Goal: Transaction & Acquisition: Purchase product/service

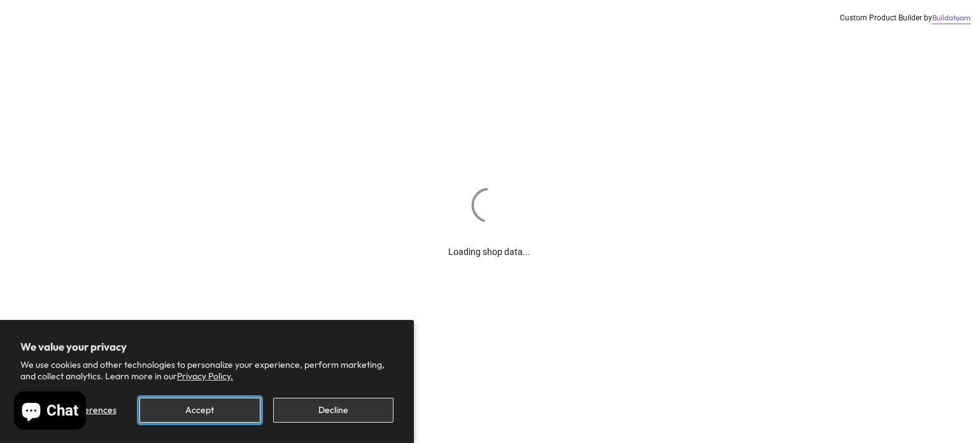
click at [201, 413] on button "Accept" at bounding box center [199, 409] width 120 height 25
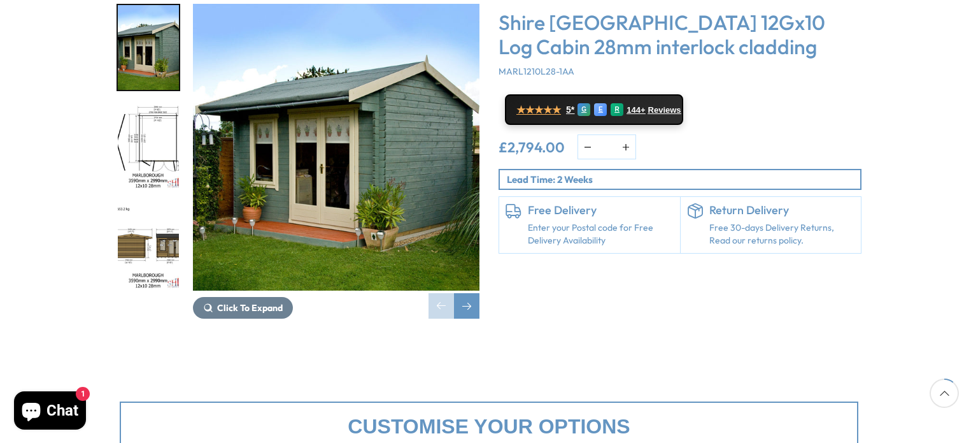
scroll to position [251, 0]
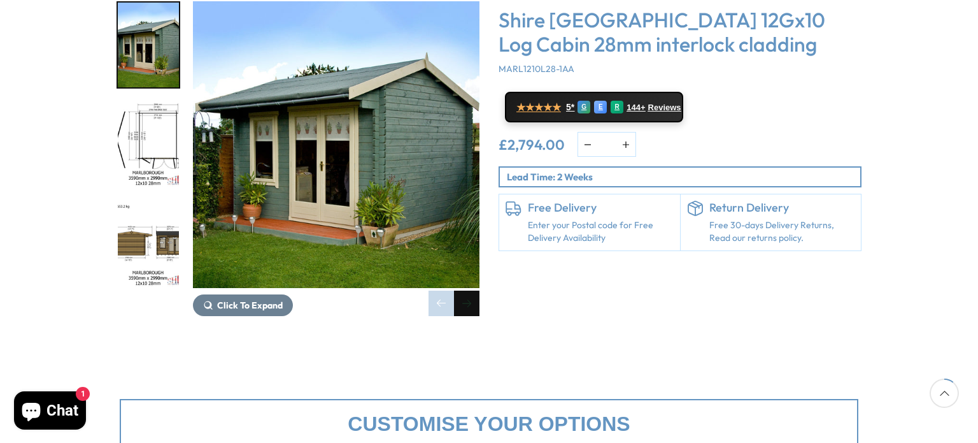
click at [468, 290] on div "Next slide" at bounding box center [466, 302] width 25 height 25
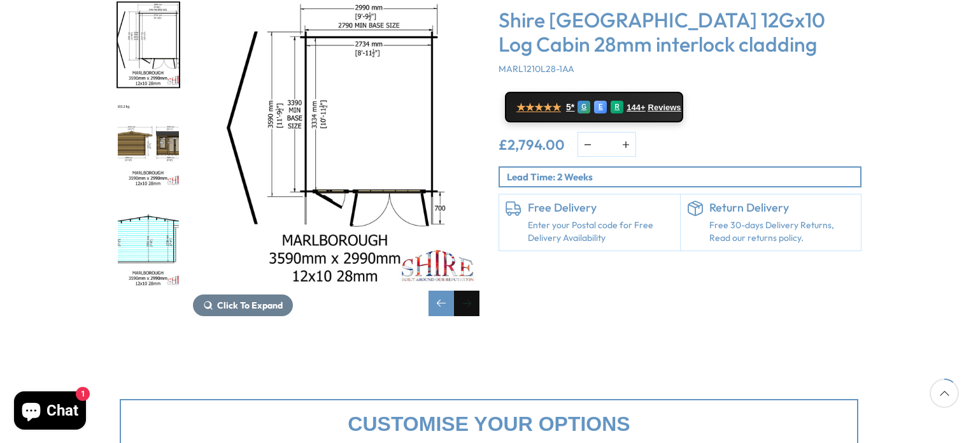
click at [468, 290] on div "Next slide" at bounding box center [466, 302] width 25 height 25
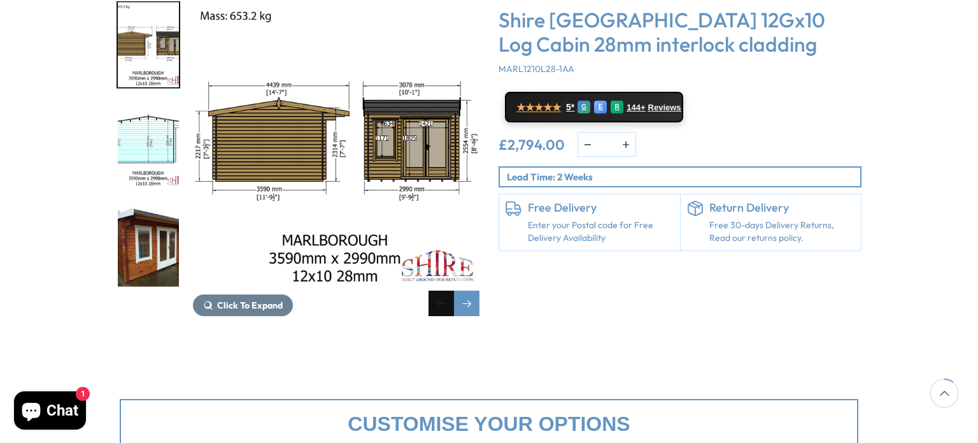
click at [443, 290] on div "Previous slide" at bounding box center [441, 302] width 25 height 25
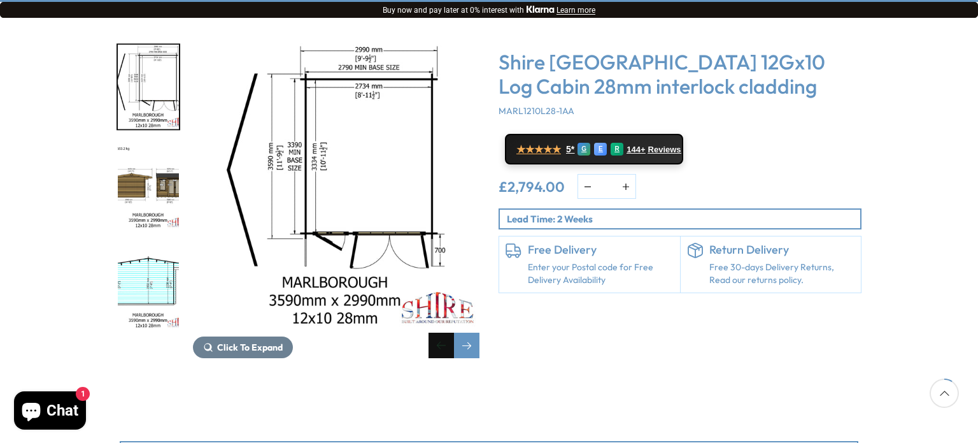
scroll to position [220, 0]
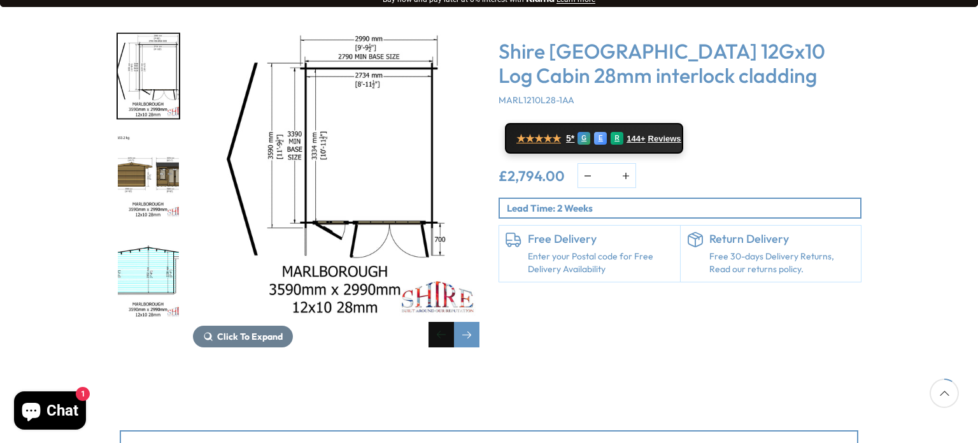
click at [440, 322] on div "Previous slide" at bounding box center [441, 334] width 25 height 25
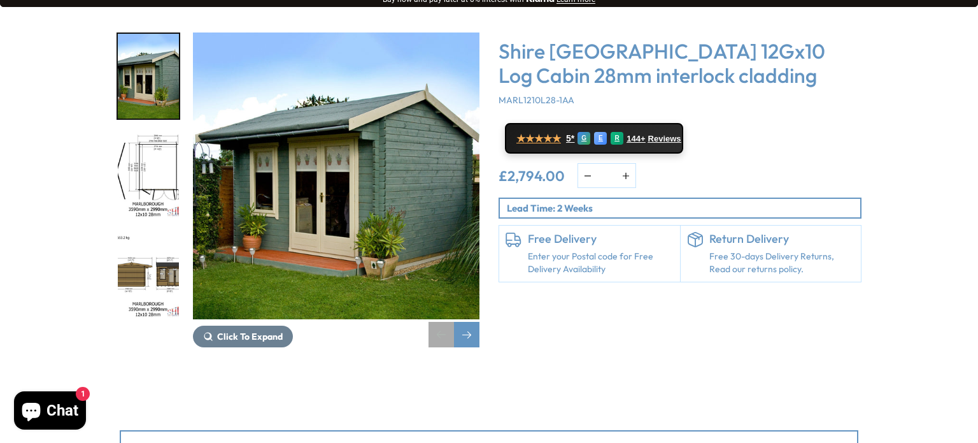
scroll to position [0, 0]
